Goal: Navigation & Orientation: Find specific page/section

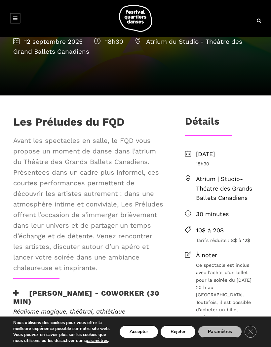
scroll to position [104, 0]
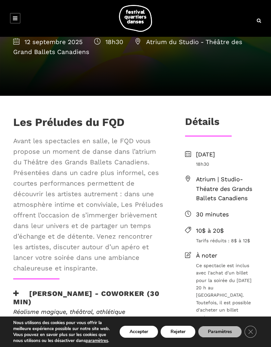
click at [260, 230] on div "[DATE] 18h30 Atrium | Studio-Théatre des Grands Ballets Canadiens 30 minutes 10…" at bounding box center [222, 248] width 86 height 197
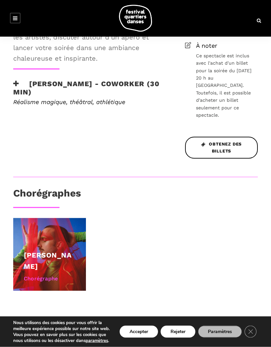
scroll to position [314, 0]
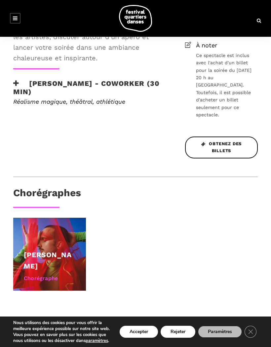
click at [70, 263] on div "[PERSON_NAME]" at bounding box center [50, 260] width 52 height 22
click at [72, 270] on link "[PERSON_NAME]" at bounding box center [48, 260] width 48 height 20
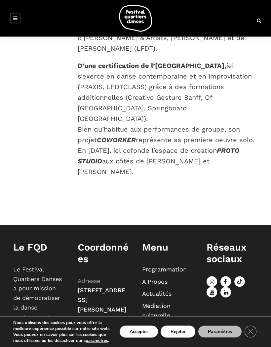
scroll to position [252, 0]
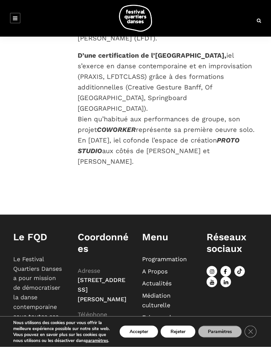
click at [144, 337] on button "Accepter" at bounding box center [139, 331] width 38 height 12
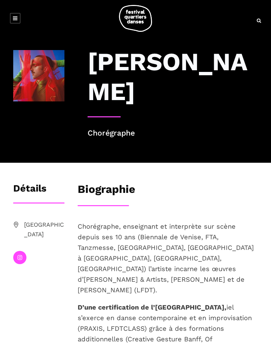
click at [18, 18] on link at bounding box center [15, 18] width 11 height 11
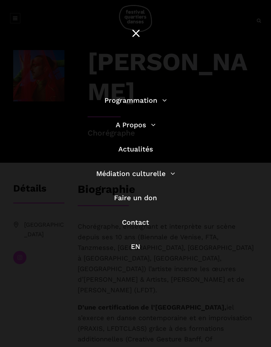
click at [139, 126] on link "A Propos" at bounding box center [136, 124] width 40 height 8
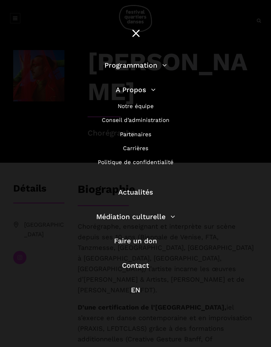
click at [142, 107] on link "Notre équipe" at bounding box center [136, 106] width 36 height 7
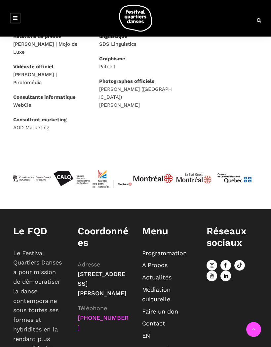
scroll to position [461, 0]
